Goal: Transaction & Acquisition: Obtain resource

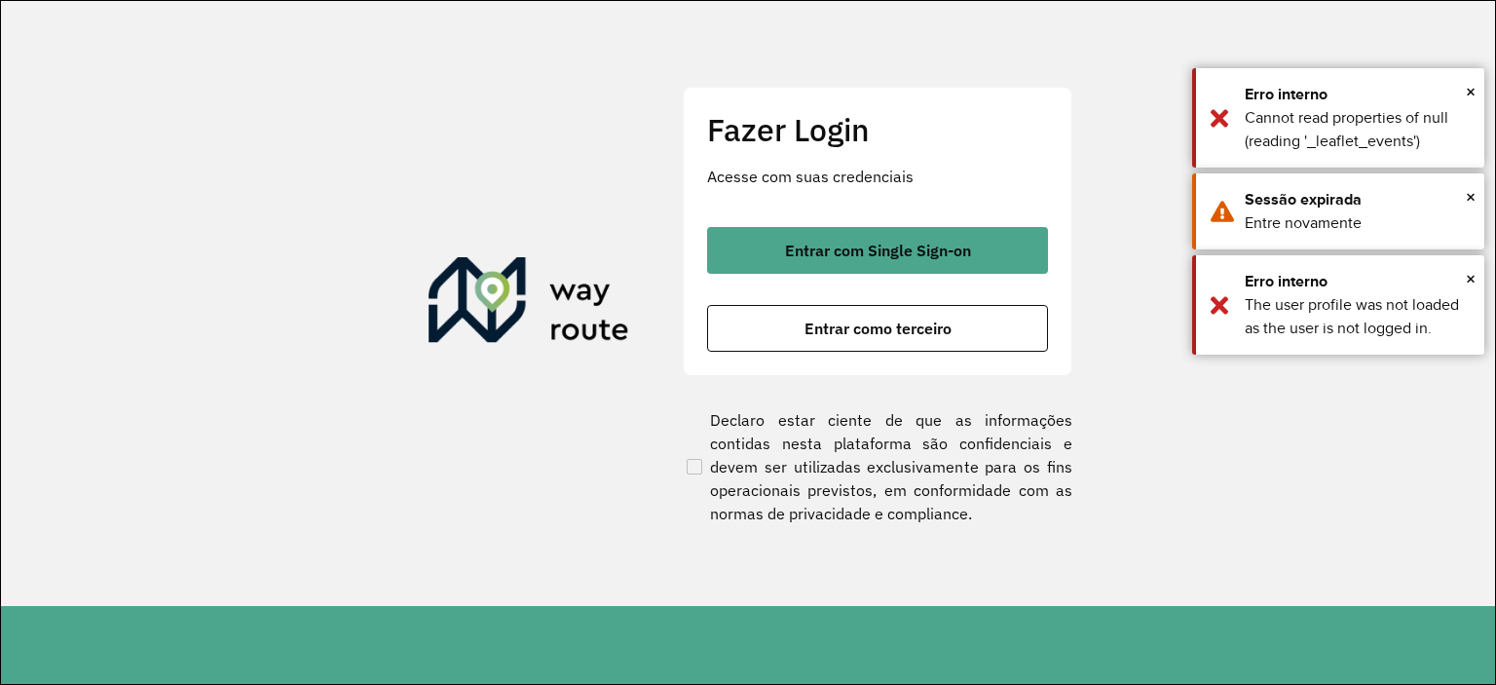
click at [878, 276] on div "Entrar com Single Sign-on Entrar como terceiro" at bounding box center [877, 289] width 341 height 125
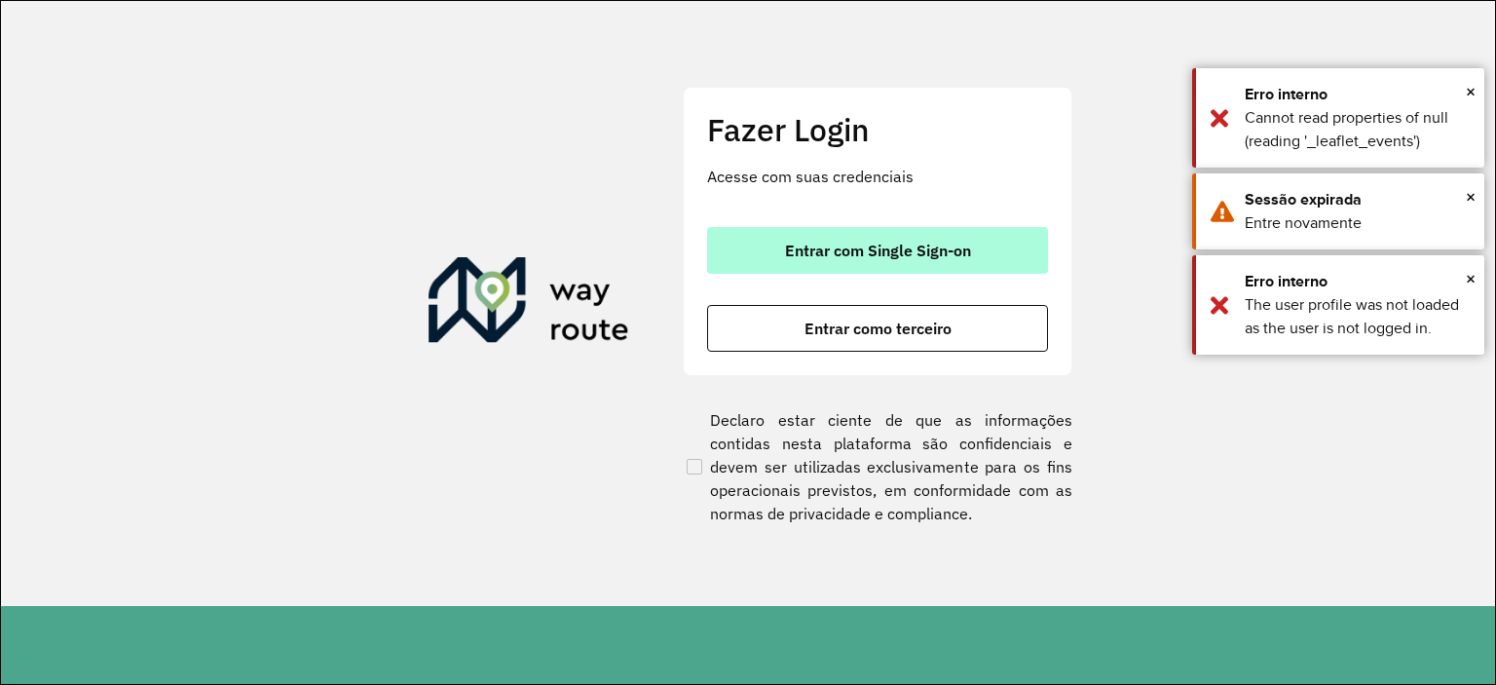
click at [872, 246] on span "Entrar com Single Sign-on" at bounding box center [878, 250] width 186 height 16
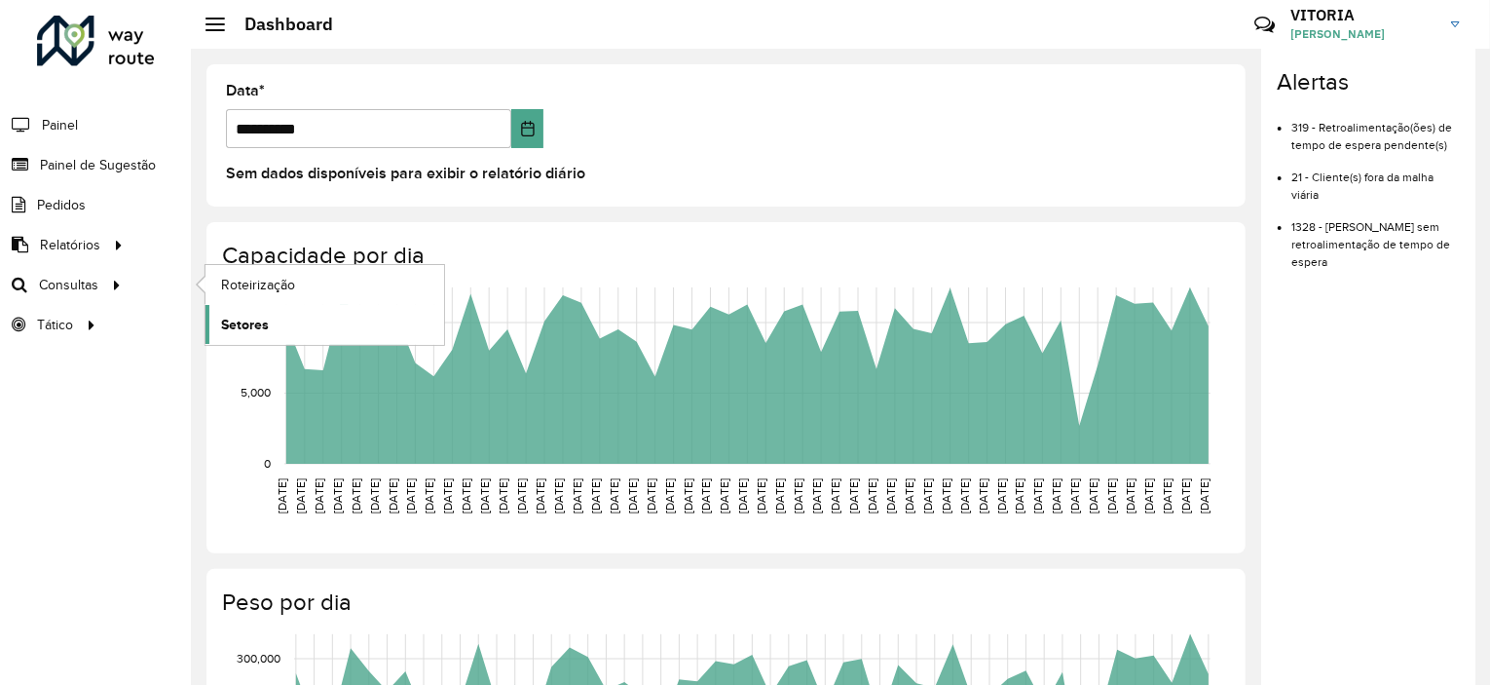
click at [258, 318] on span "Setores" at bounding box center [245, 325] width 48 height 20
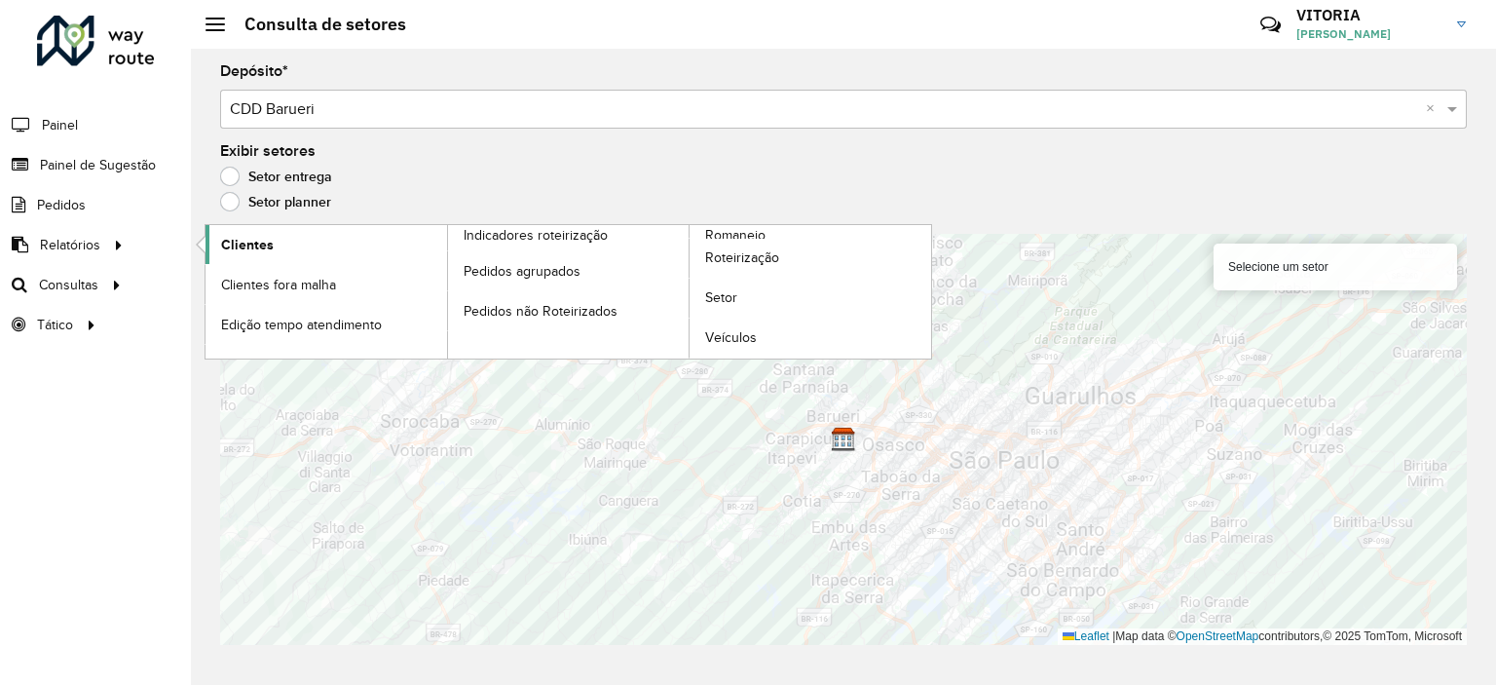
click at [257, 247] on span "Clientes" at bounding box center [247, 245] width 53 height 20
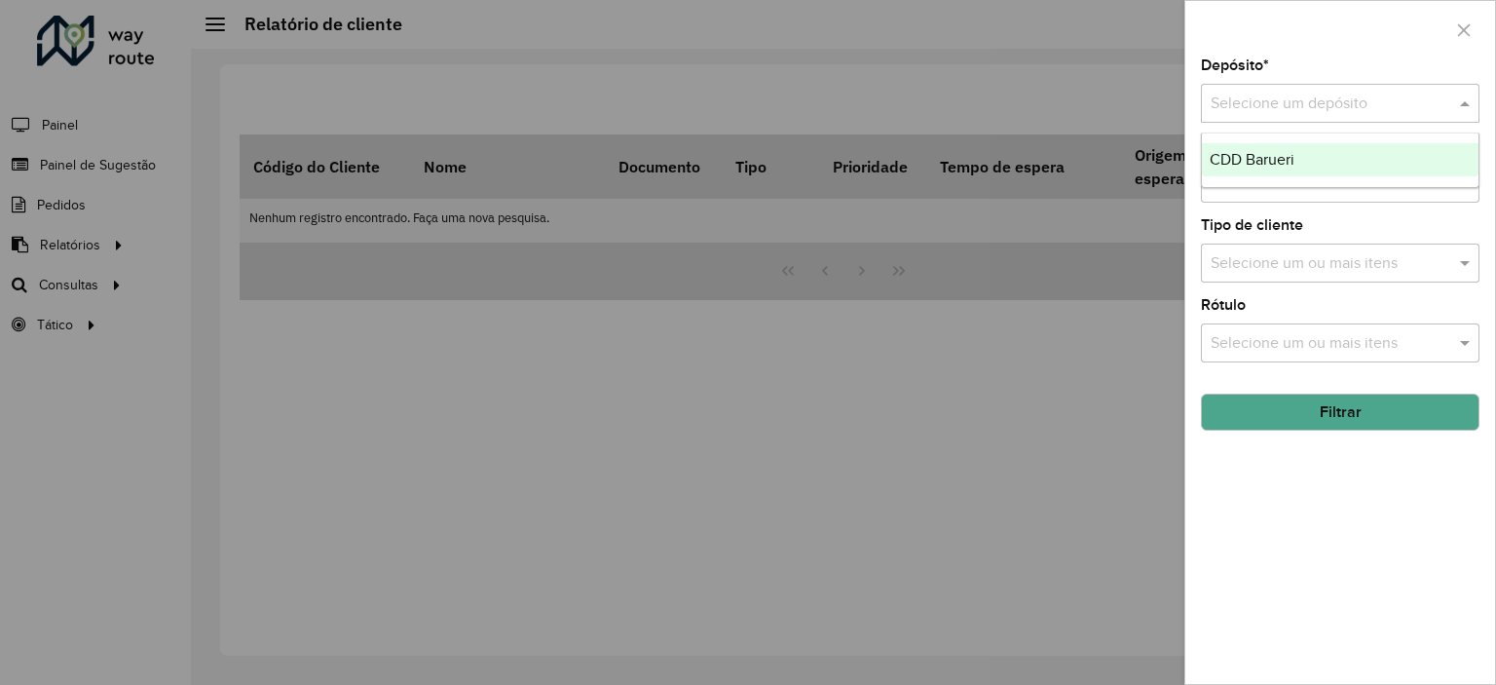
click at [1272, 93] on input "text" at bounding box center [1320, 104] width 220 height 23
click at [1258, 147] on div "CDD Barueri" at bounding box center [1340, 159] width 277 height 33
click at [1345, 420] on button "Filtrar" at bounding box center [1340, 411] width 278 height 37
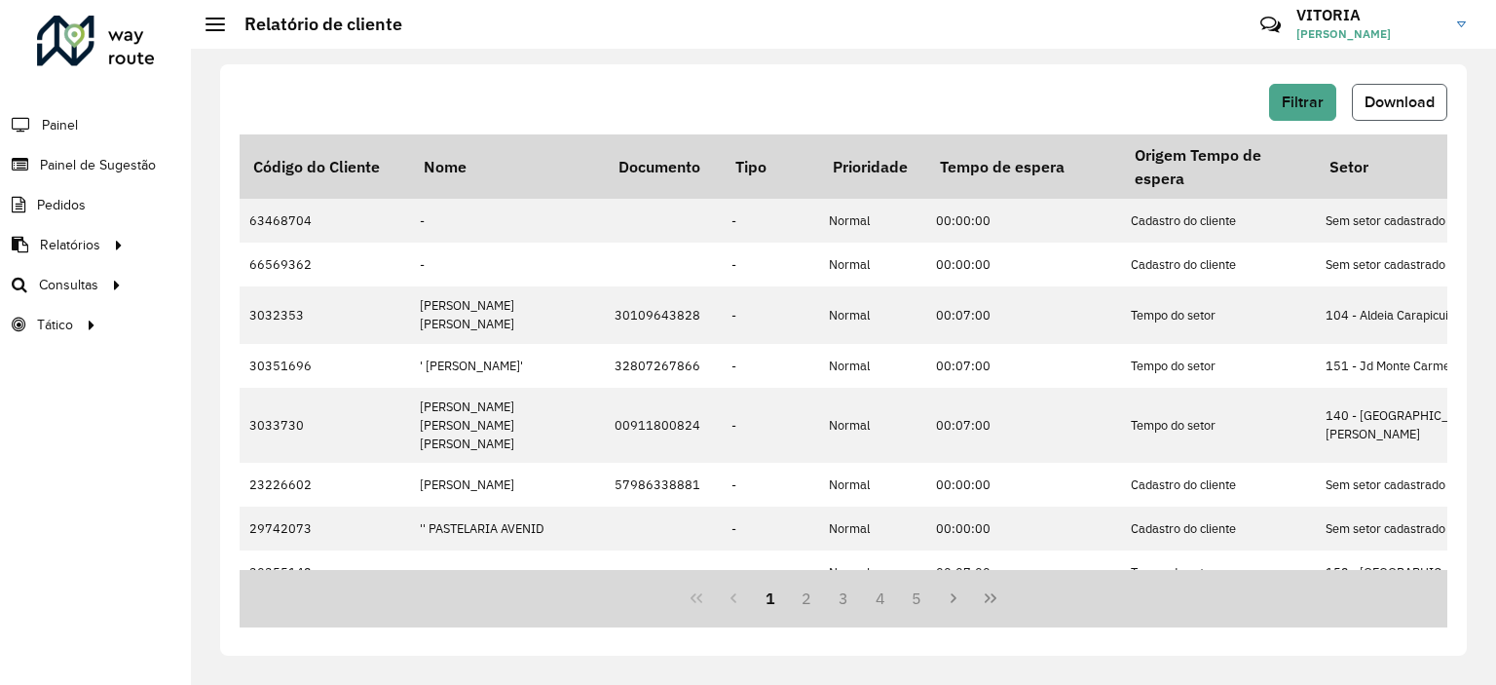
click at [1399, 103] on span "Download" at bounding box center [1399, 101] width 70 height 17
